Goal: Ask a question

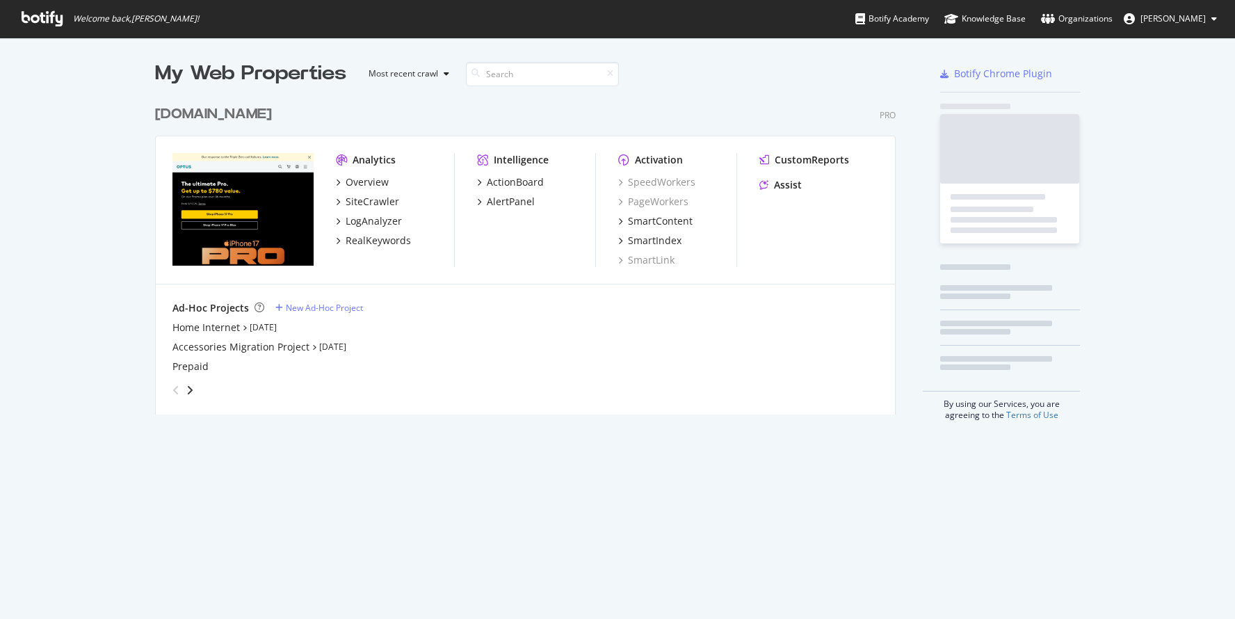
scroll to position [609, 1214]
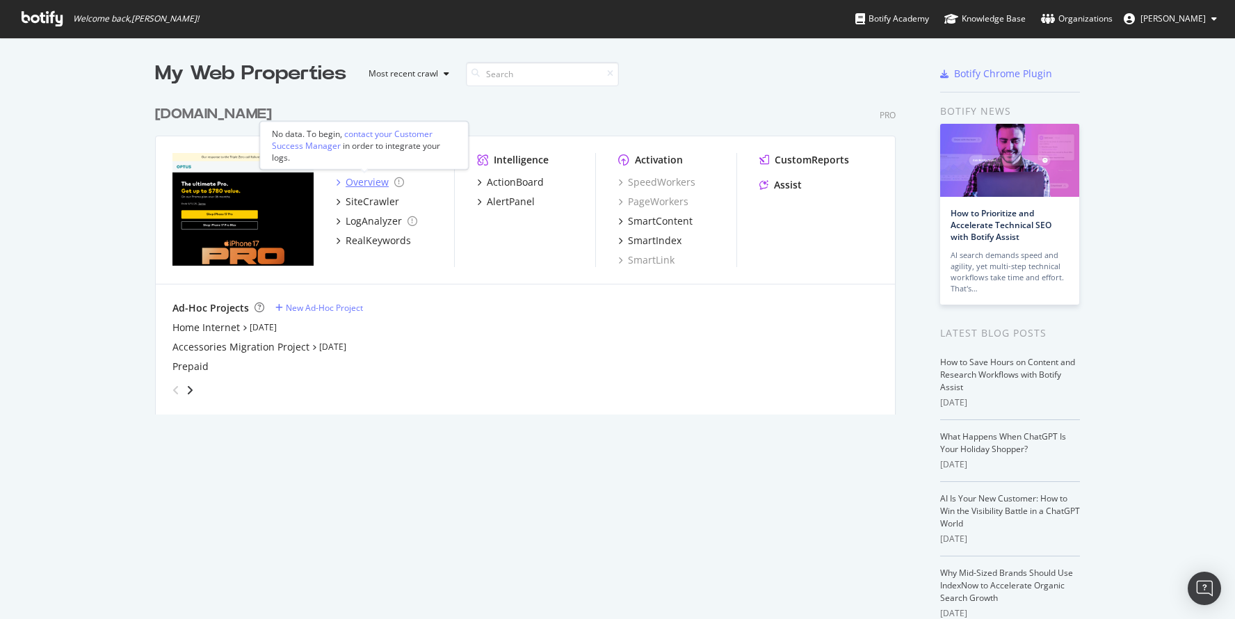
click at [356, 177] on div "Overview" at bounding box center [367, 182] width 43 height 14
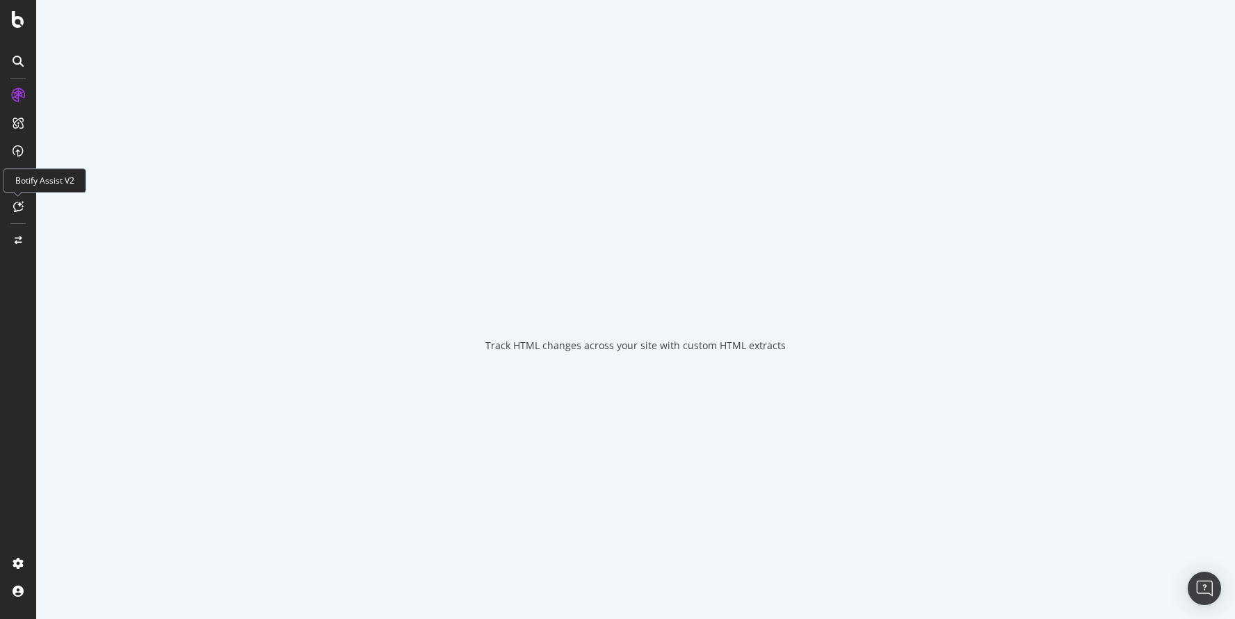
click at [14, 205] on icon at bounding box center [18, 206] width 10 height 11
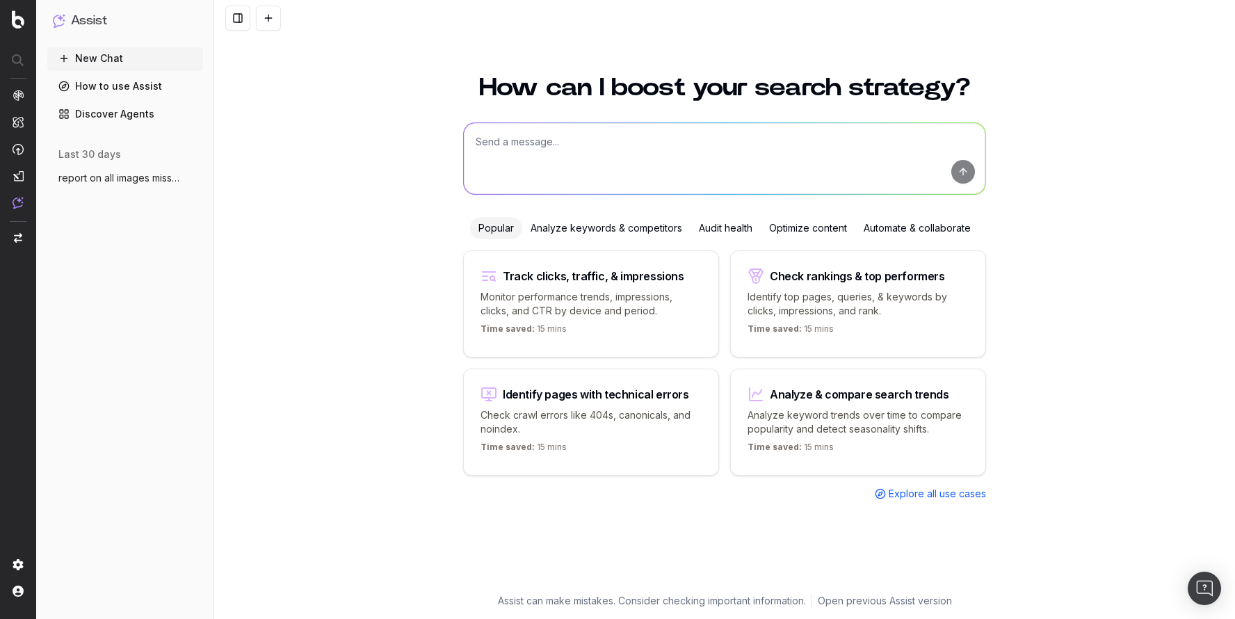
click at [565, 138] on textarea at bounding box center [725, 158] width 522 height 71
click at [651, 145] on textarea "what are the top 3 quick wins I can fosu on to boost rankings?" at bounding box center [725, 158] width 522 height 71
type textarea "what are the top 3 quick wins I can focus on to boost rankings?"
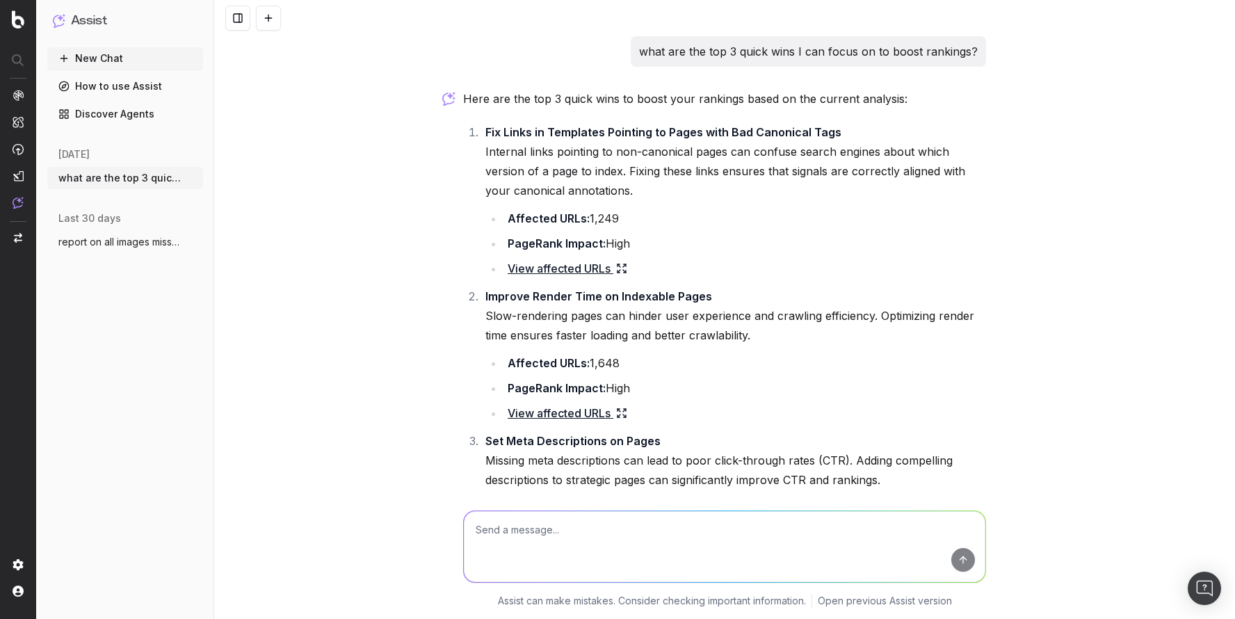
click at [573, 269] on link "View affected URLs" at bounding box center [568, 268] width 120 height 19
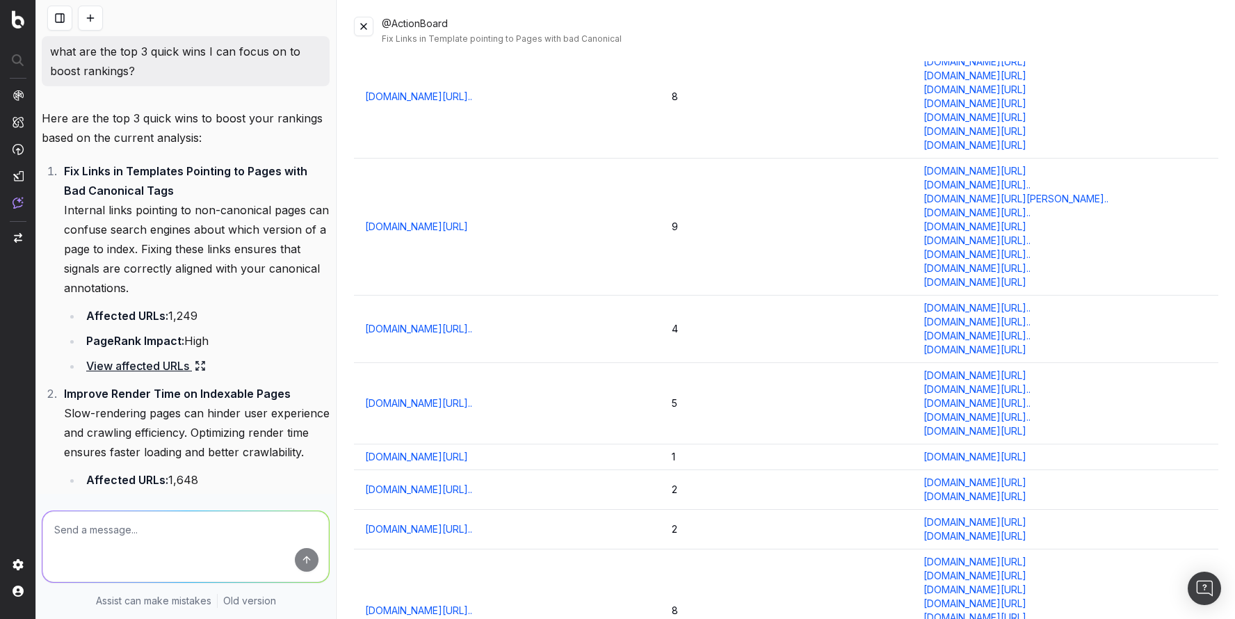
scroll to position [626, 0]
